Goal: Navigation & Orientation: Find specific page/section

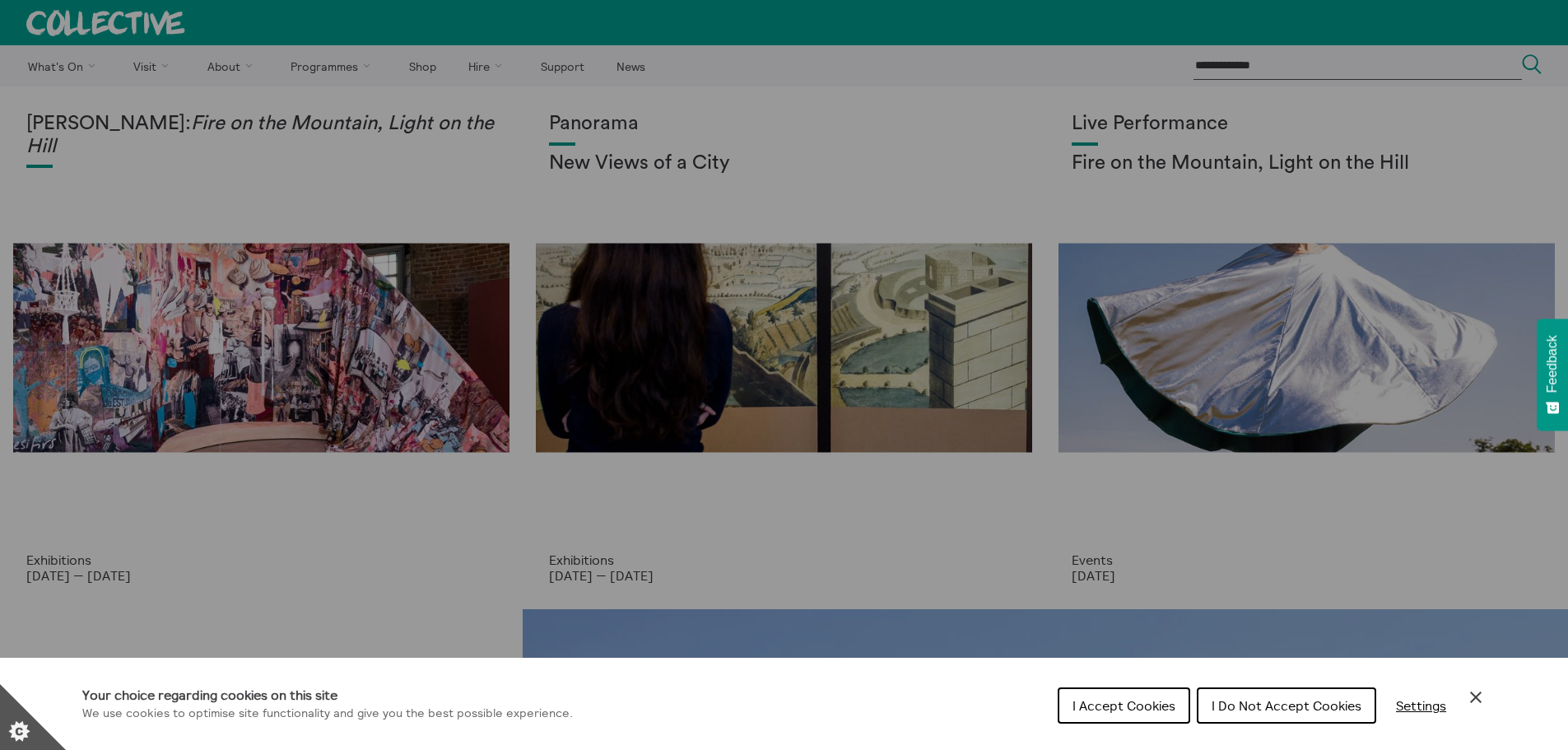
click at [1257, 701] on span "I Do Not Accept Cookies" at bounding box center [1286, 705] width 150 height 16
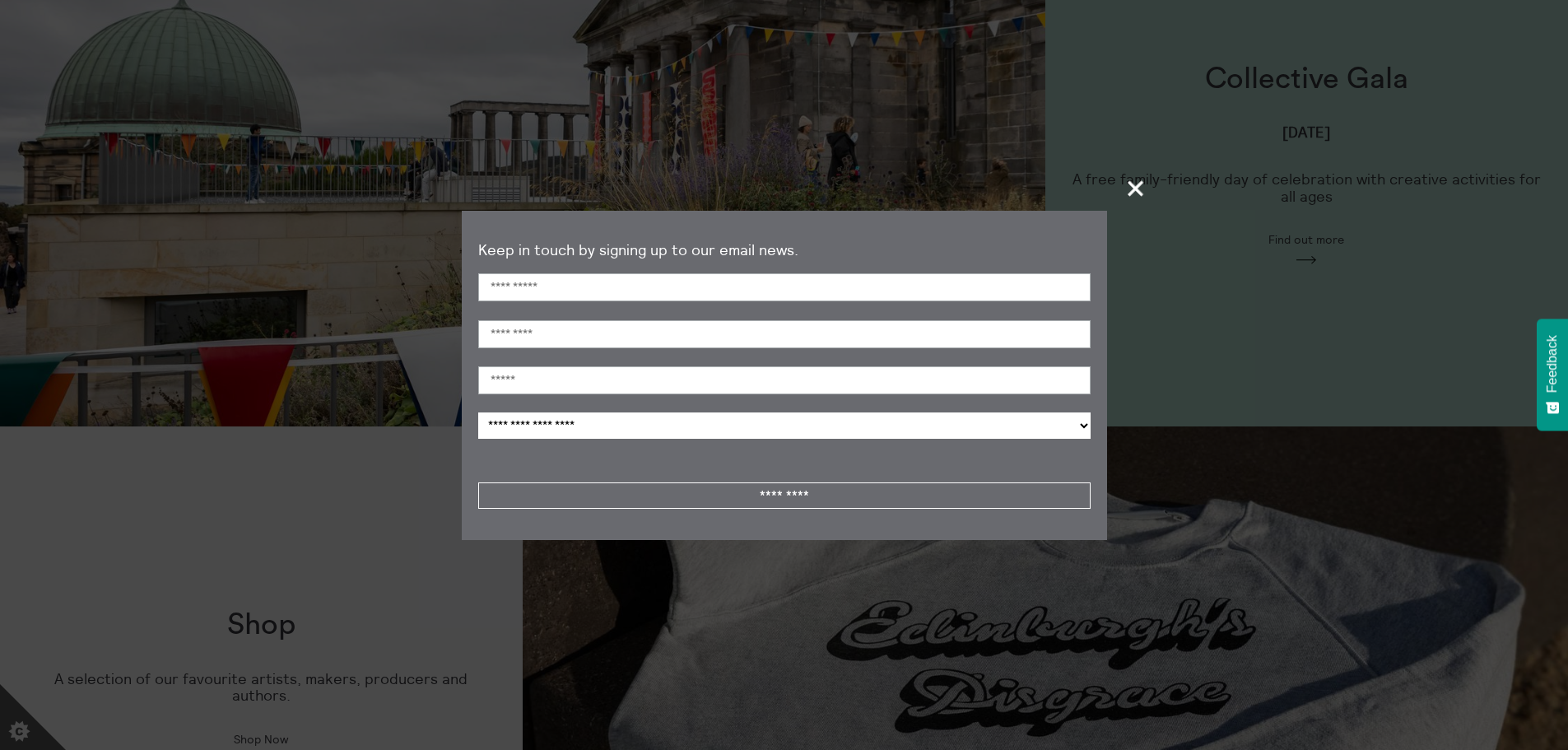
scroll to position [1234, 0]
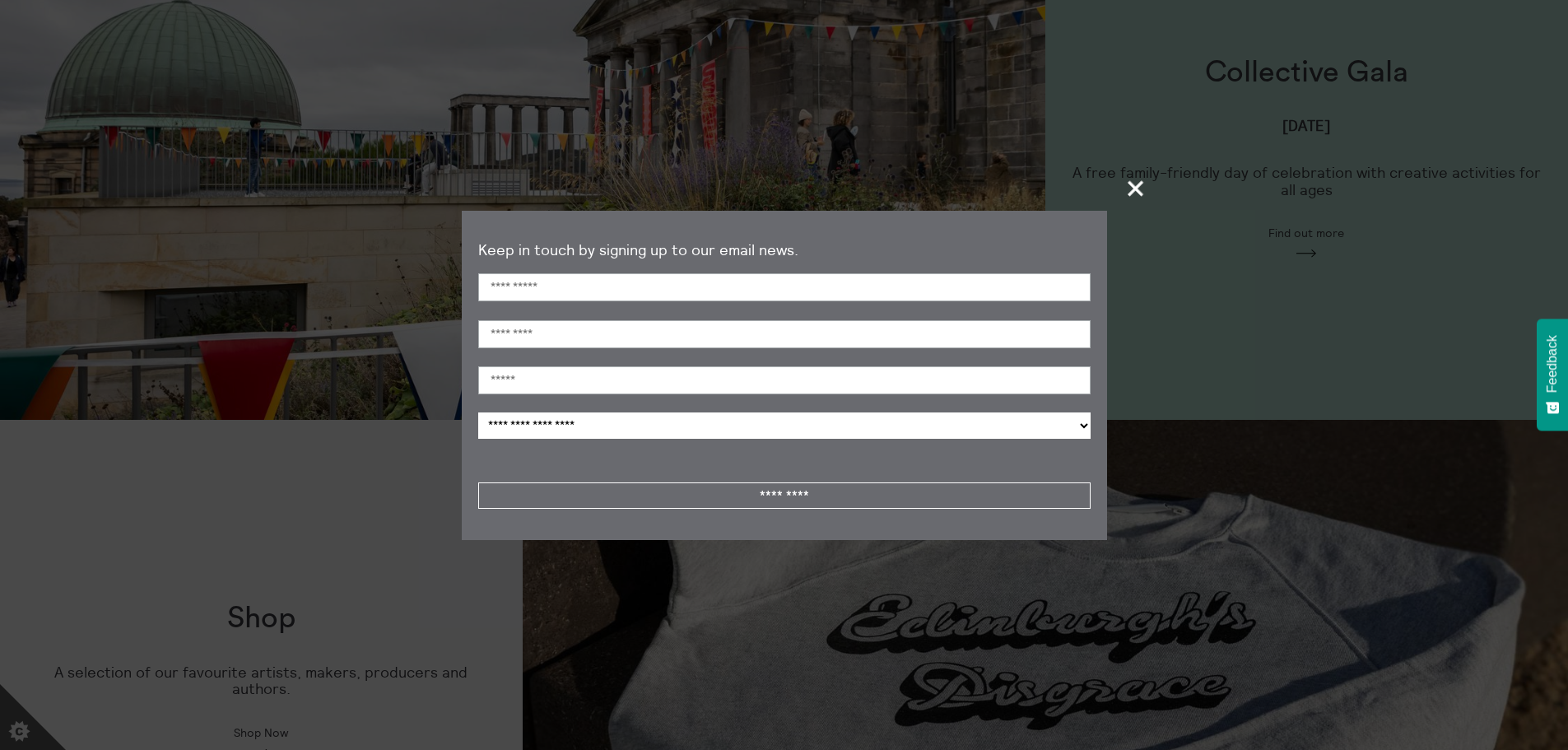
click at [1126, 187] on span "+" at bounding box center [1136, 188] width 48 height 48
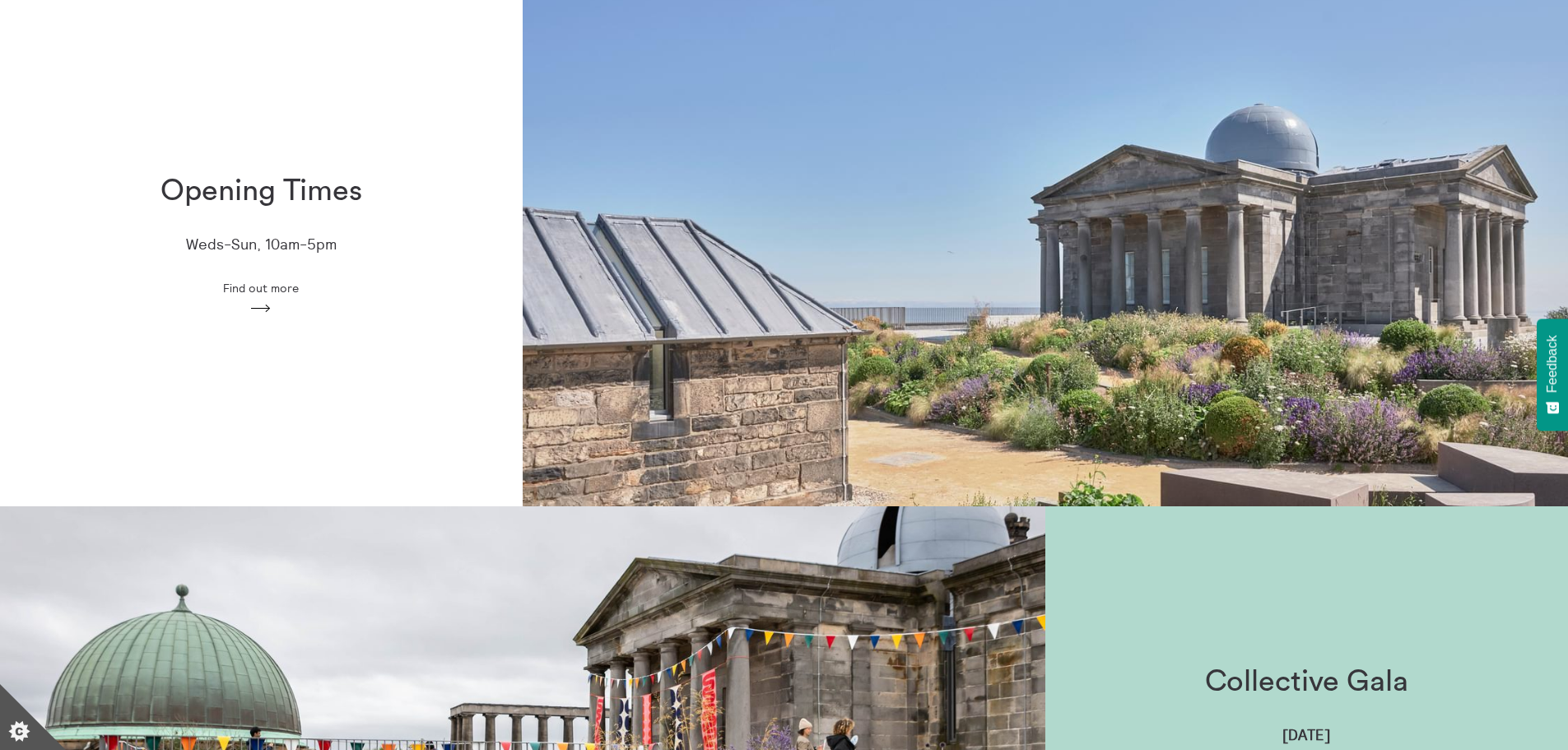
scroll to position [0, 0]
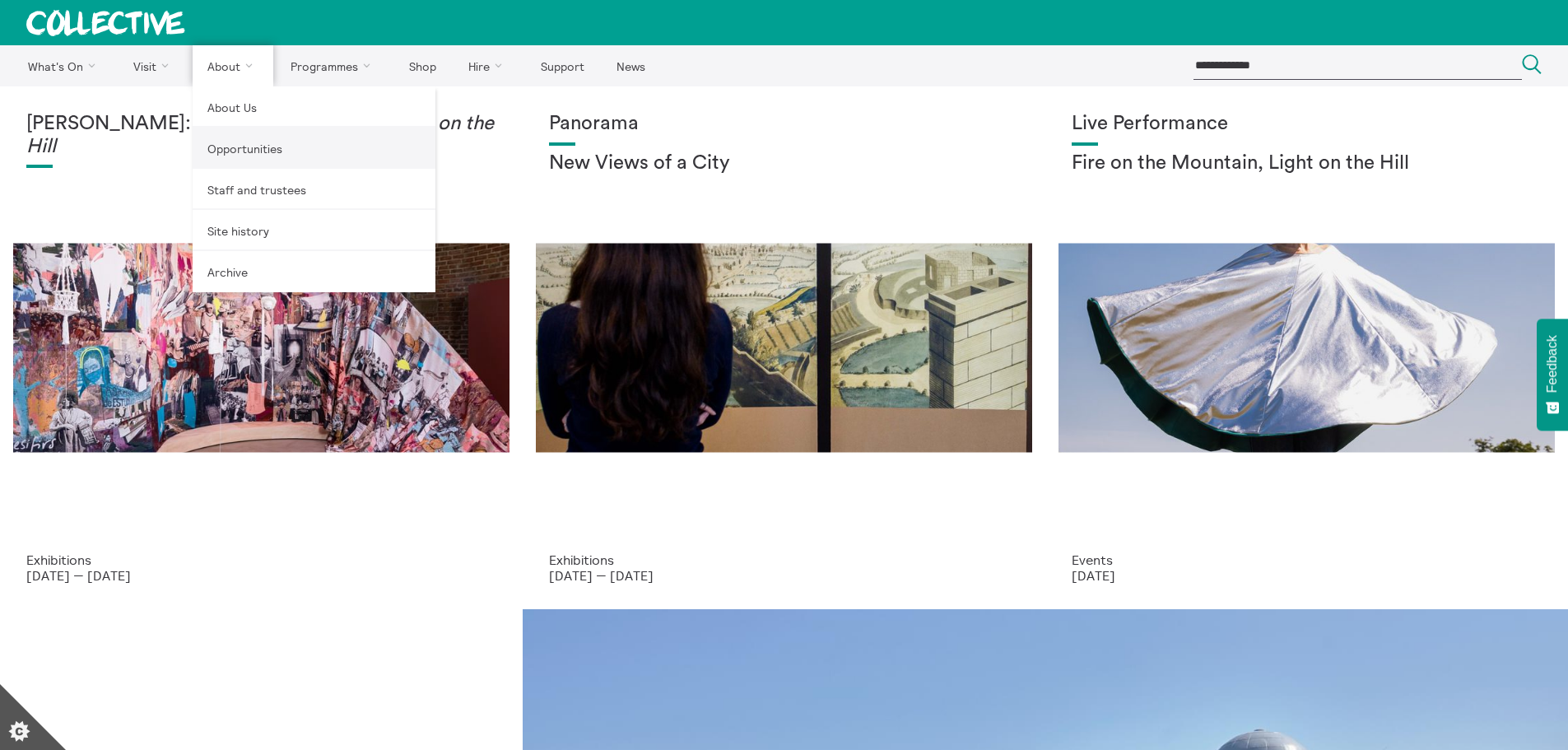
click at [220, 150] on link "Opportunities" at bounding box center [314, 148] width 243 height 41
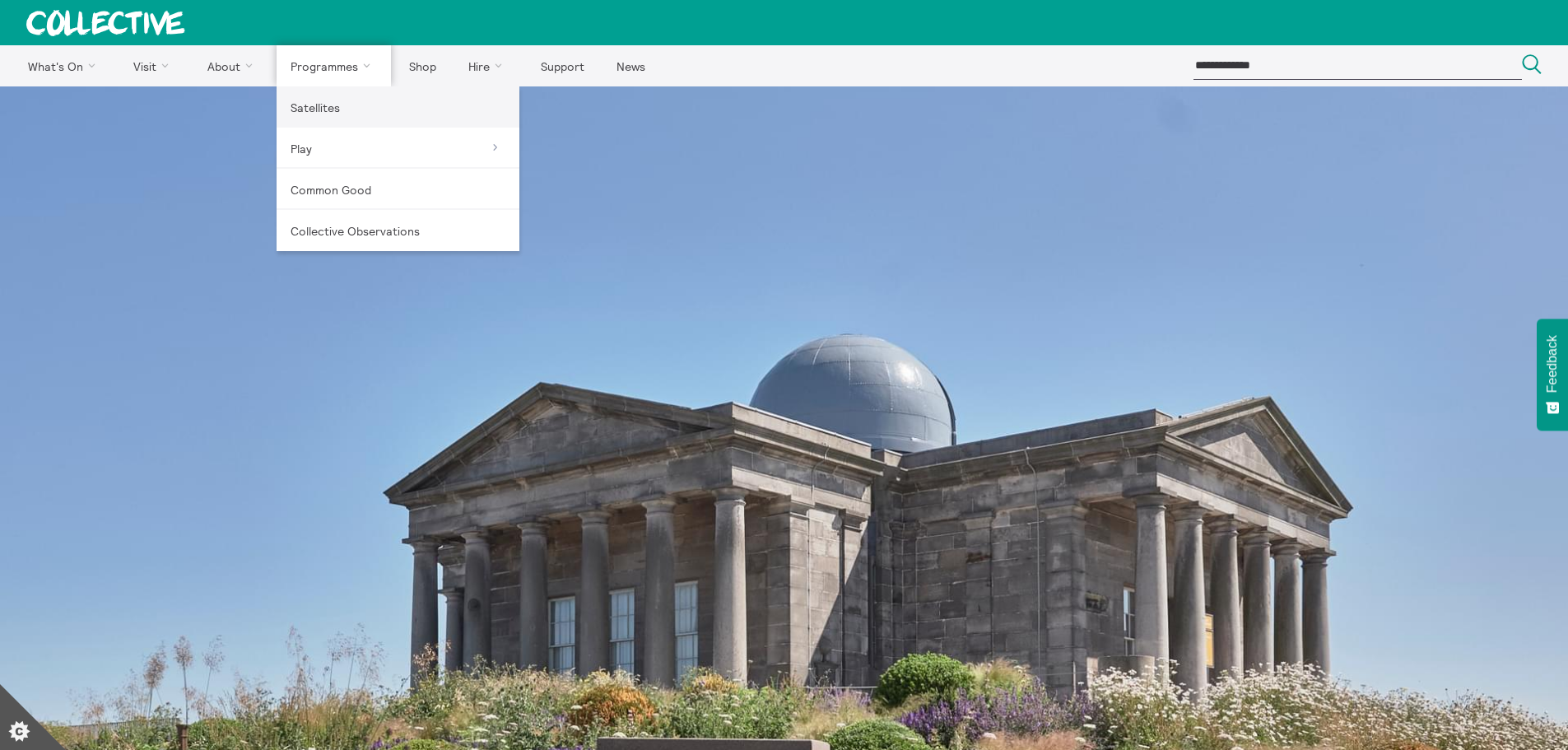
click at [313, 107] on link "Satellites" at bounding box center [398, 107] width 243 height 41
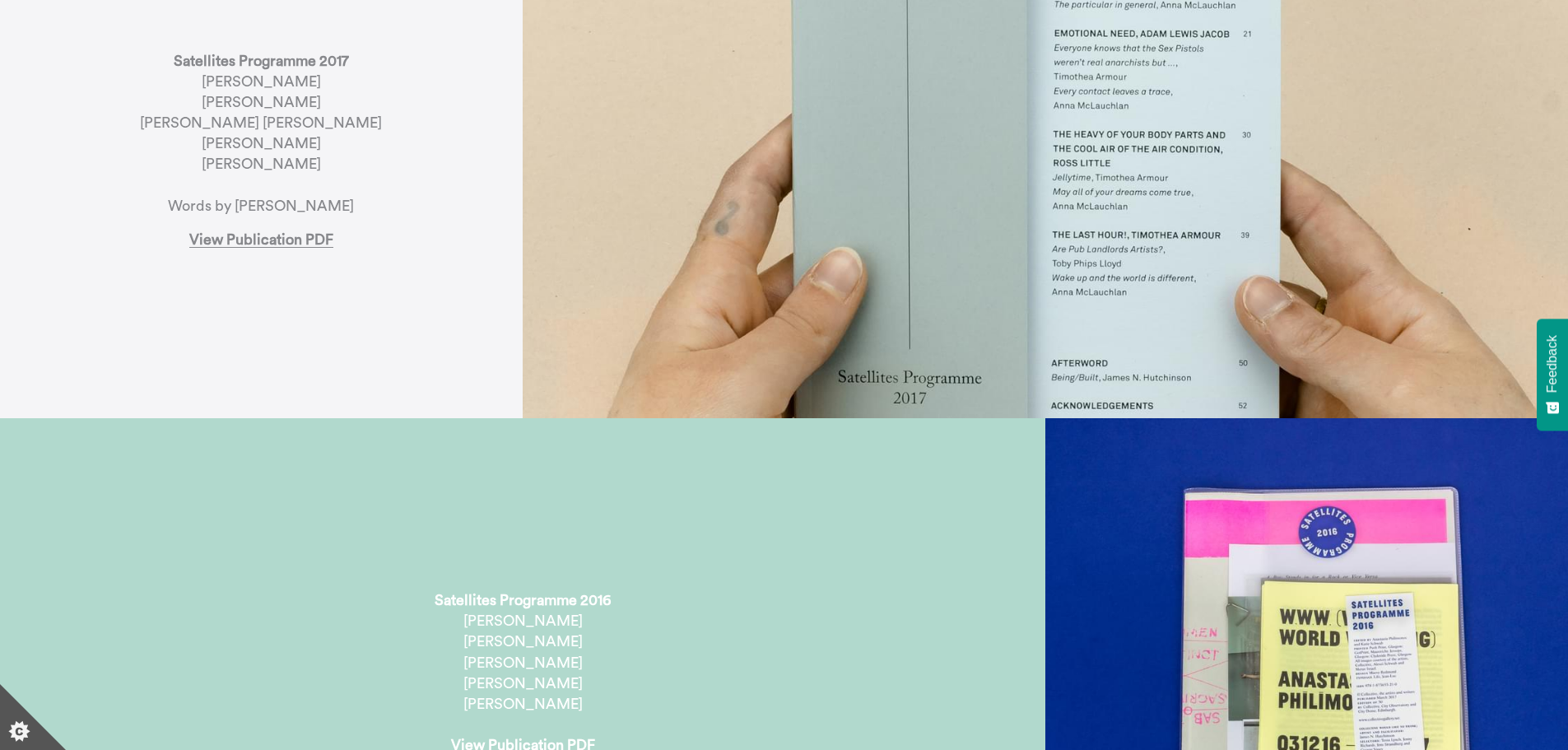
scroll to position [3373, 0]
